Goal: Information Seeking & Learning: Learn about a topic

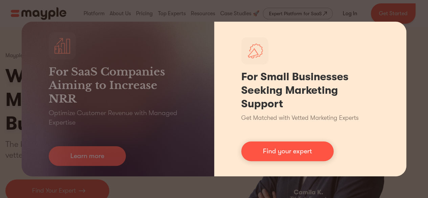
click at [218, 155] on div "For Small Businesses Seeking Marketing Support Get Matched with Vetted Marketin…" at bounding box center [310, 99] width 193 height 155
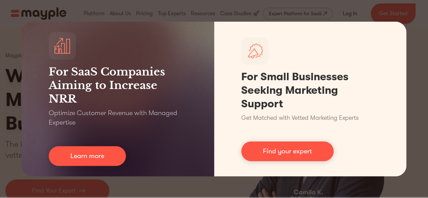
click at [413, 63] on div "For SaaS Companies Aiming to Increase NRR Optimize Customer Revenue with Manage…" at bounding box center [214, 99] width 428 height 198
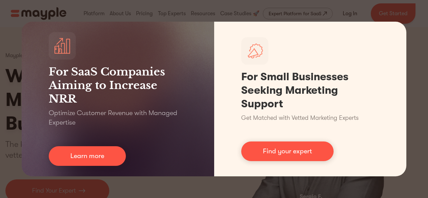
click at [93, 13] on div "For SaaS Companies Aiming to Increase NRR Optimize Customer Revenue with Manage…" at bounding box center [214, 99] width 428 height 198
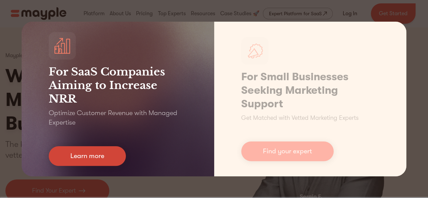
click at [83, 162] on link "Learn more" at bounding box center [87, 156] width 77 height 20
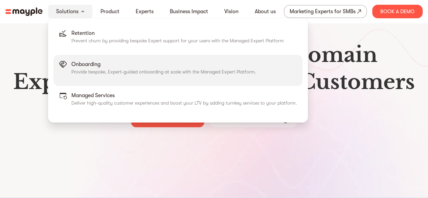
click at [93, 70] on p "Provide bespoke, Expert-guided onboarding at scale with the Managed Expert Plat…" at bounding box center [163, 71] width 185 height 7
